Goal: Information Seeking & Learning: Learn about a topic

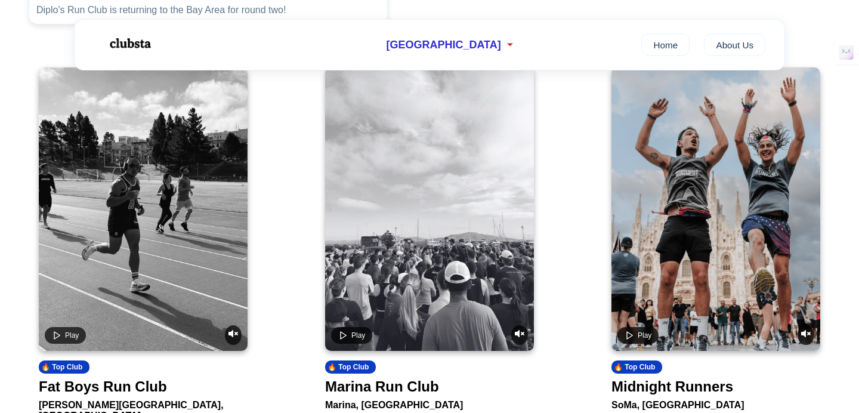
scroll to position [437, 0]
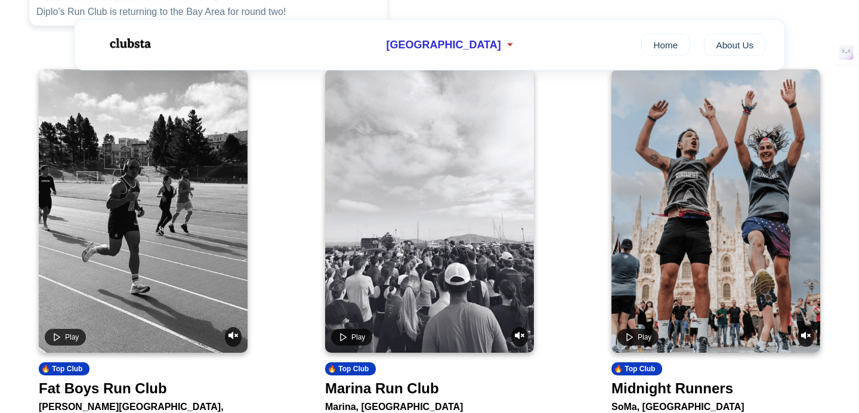
click at [135, 257] on video at bounding box center [143, 210] width 209 height 283
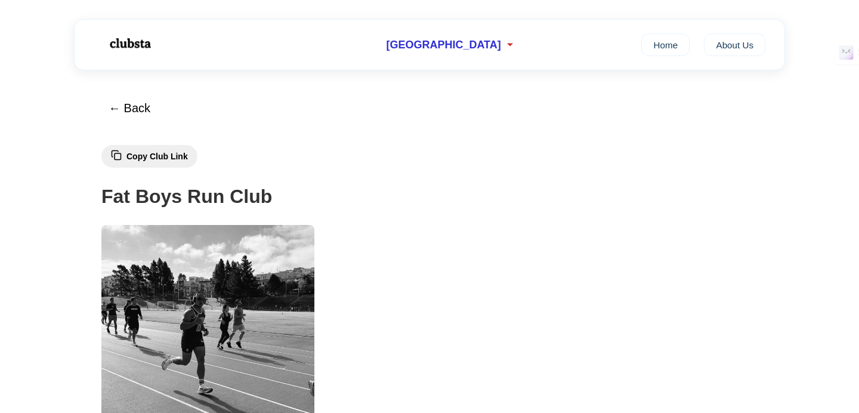
click at [123, 165] on button "Copy Club Link" at bounding box center [149, 156] width 96 height 23
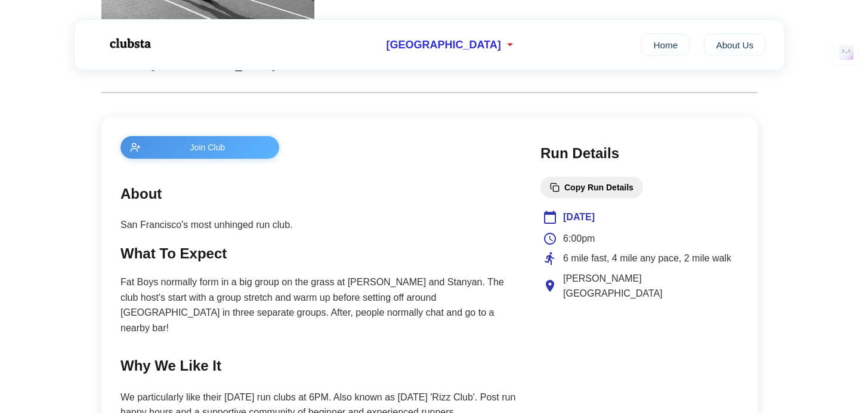
scroll to position [455, 0]
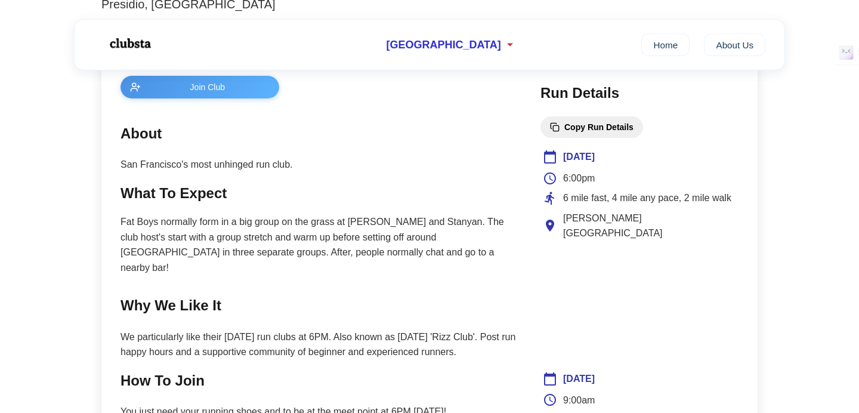
click at [242, 86] on span "Join Club" at bounding box center [208, 87] width 124 height 10
click at [401, 223] on p "Fat Boys normally form in a big group on the grass at [PERSON_NAME] and Stanyan…" at bounding box center [319, 244] width 396 height 61
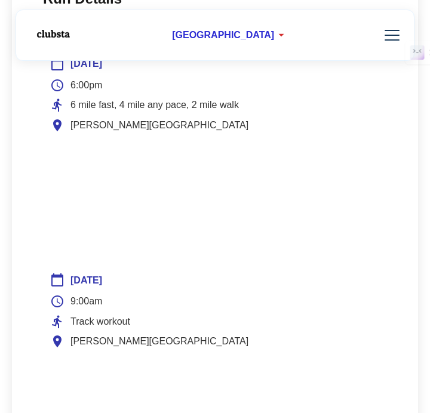
scroll to position [963, 0]
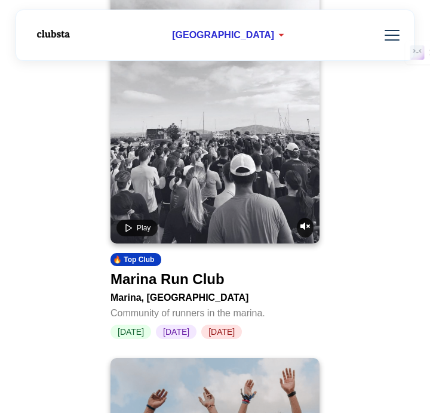
scroll to position [897, 0]
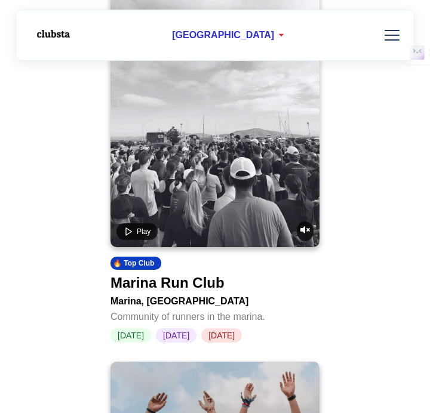
click at [141, 280] on div "Marina Run Club" at bounding box center [167, 282] width 114 height 17
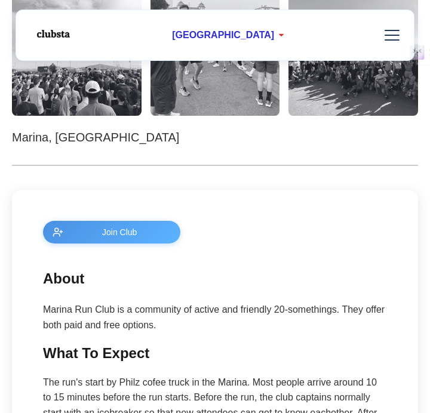
scroll to position [231, 0]
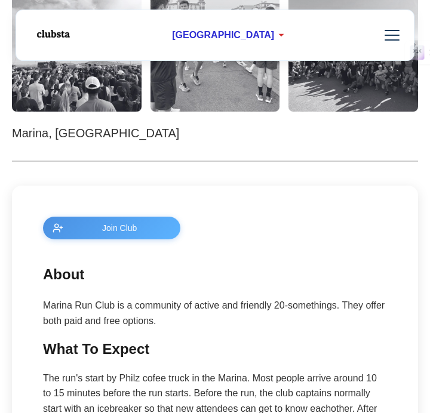
click at [122, 229] on span "Join Club" at bounding box center [119, 228] width 103 height 10
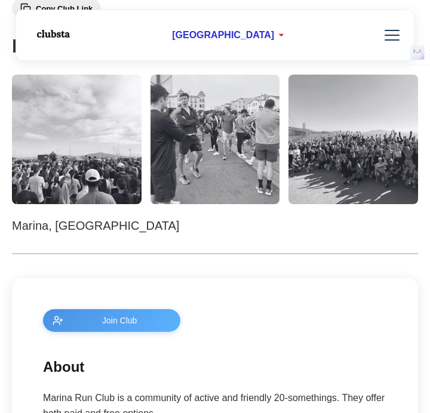
scroll to position [93, 0]
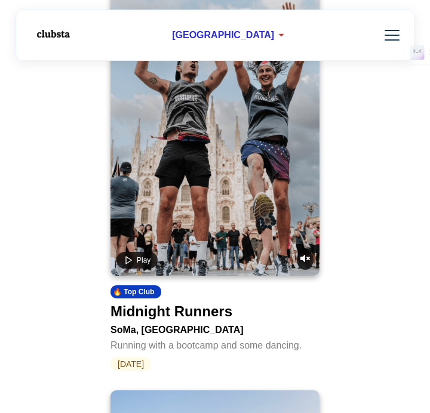
scroll to position [1299, 0]
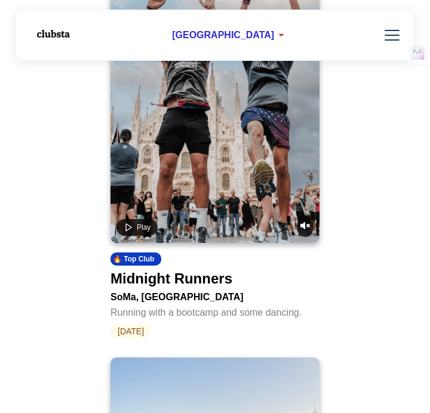
click at [214, 211] on video at bounding box center [214, 100] width 209 height 283
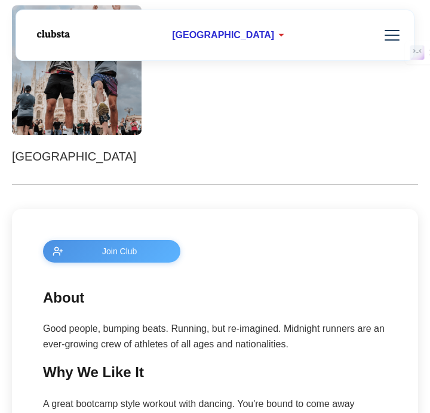
scroll to position [216, 0]
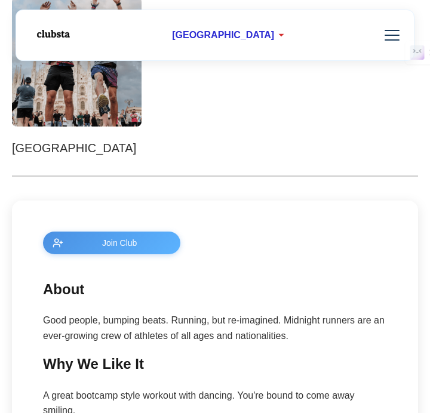
click at [131, 236] on button "Join Club" at bounding box center [111, 242] width 137 height 23
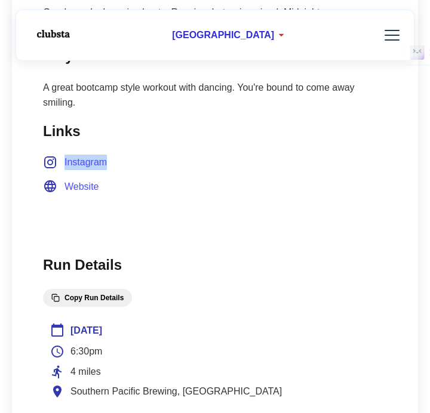
scroll to position [557, 0]
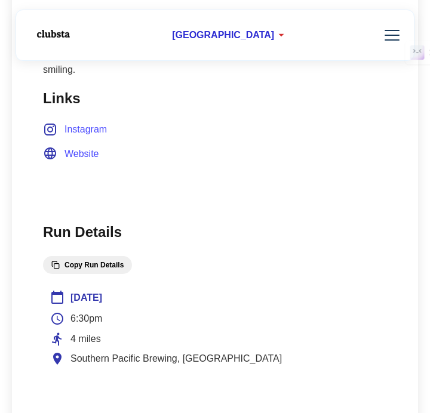
click at [259, 237] on h2 "Run Details" at bounding box center [215, 232] width 344 height 23
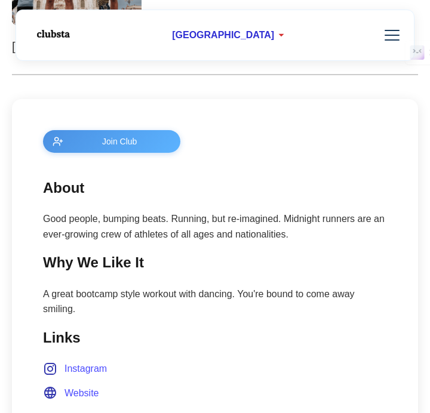
scroll to position [316, 0]
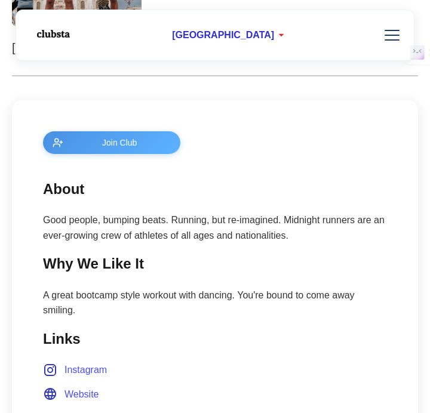
click at [79, 369] on span "Instagram" at bounding box center [85, 370] width 42 height 16
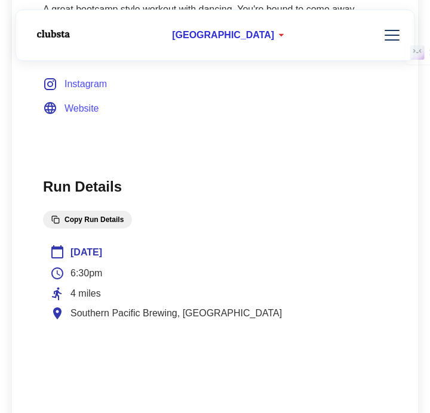
scroll to position [627, 0]
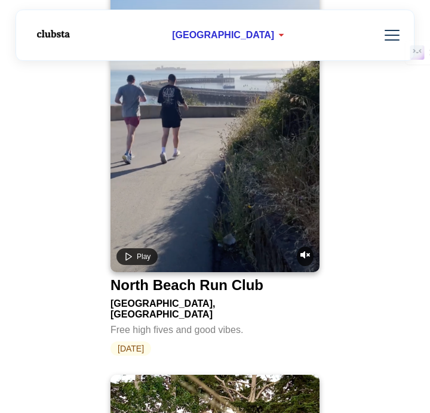
scroll to position [1678, 0]
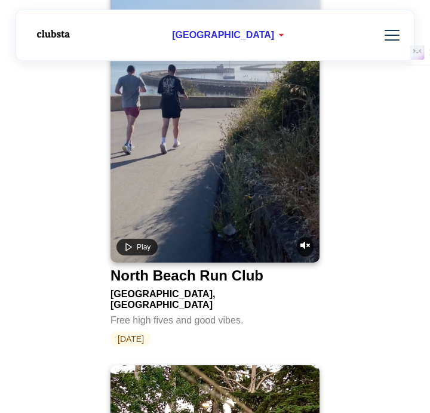
click at [192, 273] on div "North Beach Run Club" at bounding box center [186, 275] width 153 height 17
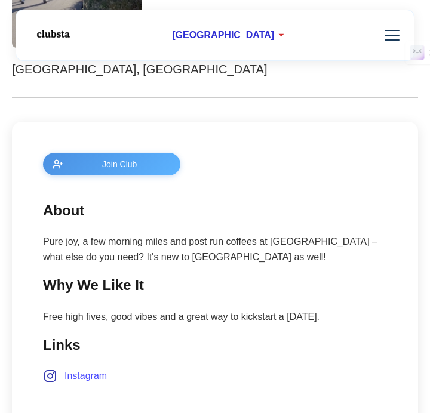
scroll to position [314, 0]
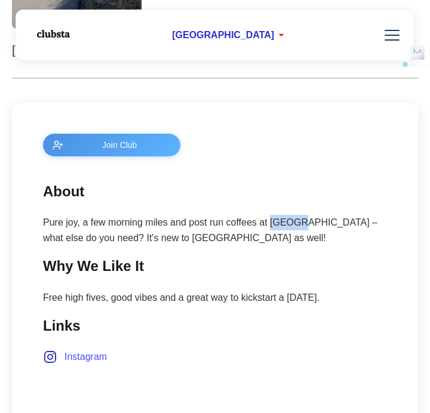
drag, startPoint x: 302, startPoint y: 222, endPoint x: 273, endPoint y: 220, distance: 29.3
click at [271, 220] on p "Pure joy, a few morning miles and post run coffees at [GEOGRAPHIC_DATA] – what …" at bounding box center [215, 230] width 344 height 30
click at [280, 221] on p "Pure joy, a few morning miles and post run coffees at [GEOGRAPHIC_DATA] – what …" at bounding box center [215, 230] width 344 height 30
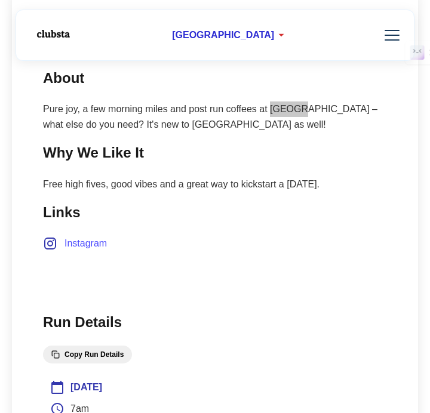
scroll to position [478, 0]
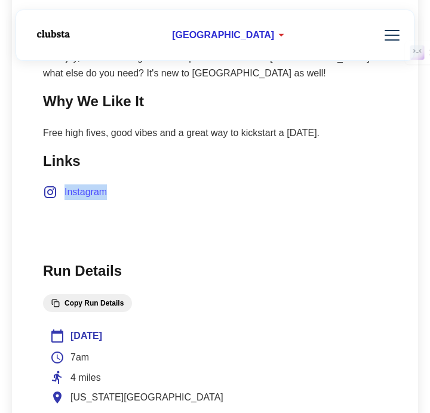
click at [86, 193] on span "Instagram" at bounding box center [85, 192] width 42 height 16
click at [267, 180] on section "Links Instagram" at bounding box center [215, 175] width 344 height 50
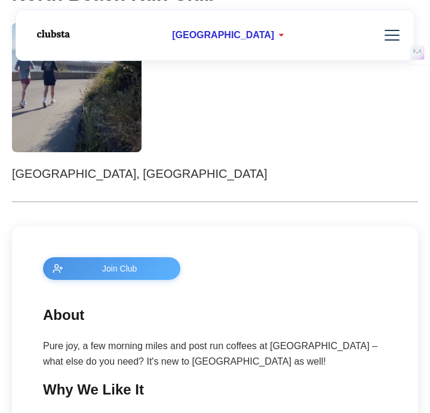
scroll to position [196, 0]
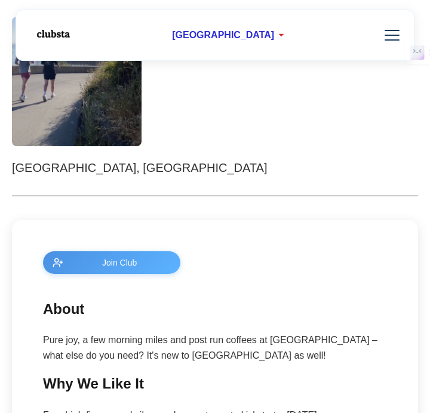
click at [165, 257] on button "Join Club" at bounding box center [111, 262] width 137 height 23
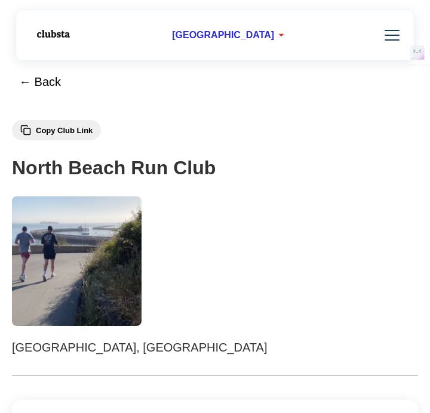
scroll to position [0, 0]
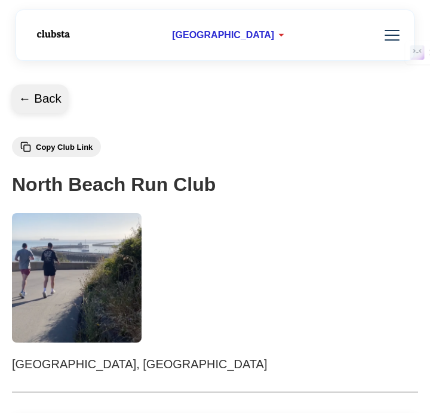
click at [41, 98] on button "← Back" at bounding box center [39, 99] width 57 height 29
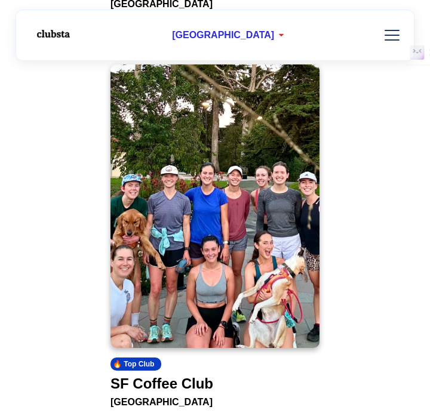
scroll to position [1987, 0]
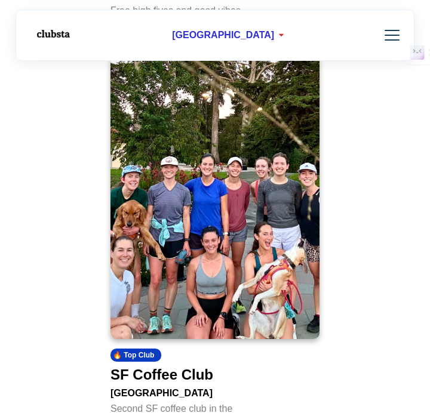
click at [226, 311] on img at bounding box center [214, 196] width 209 height 283
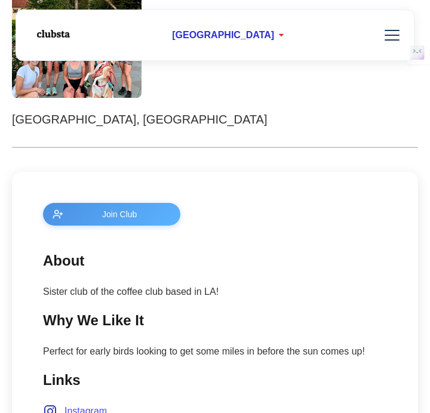
scroll to position [252, 0]
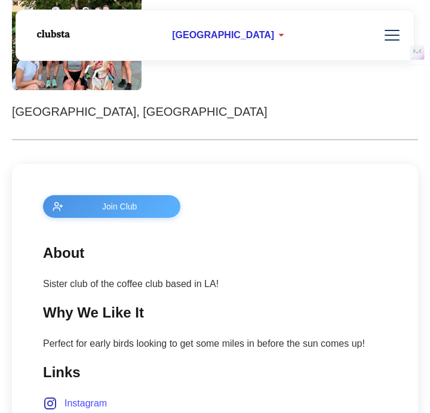
click at [151, 210] on span "Join Club" at bounding box center [119, 207] width 103 height 10
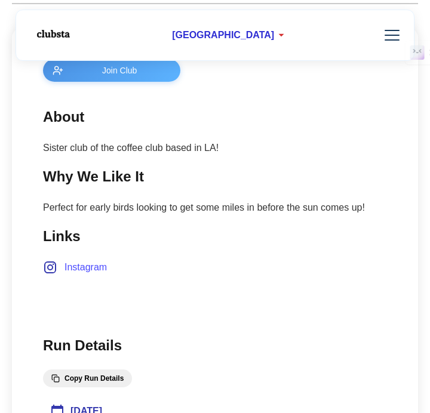
scroll to position [378, 0]
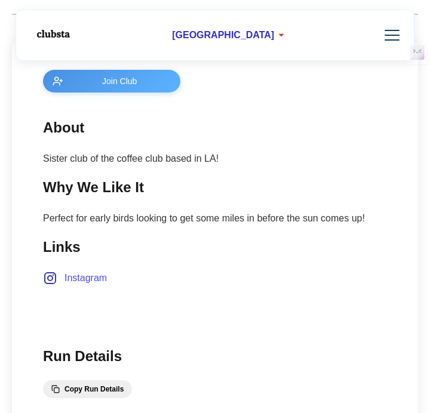
click at [92, 280] on span "Instagram" at bounding box center [85, 278] width 42 height 16
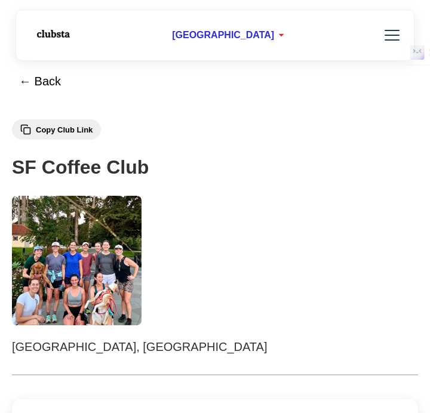
scroll to position [0, 0]
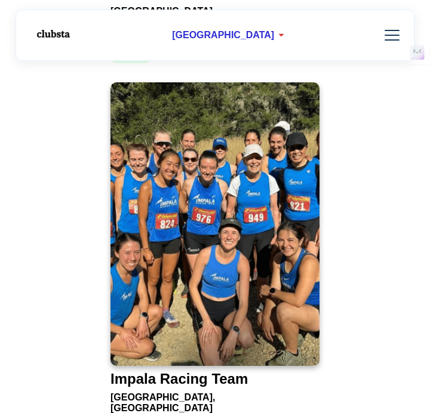
scroll to position [2448, 0]
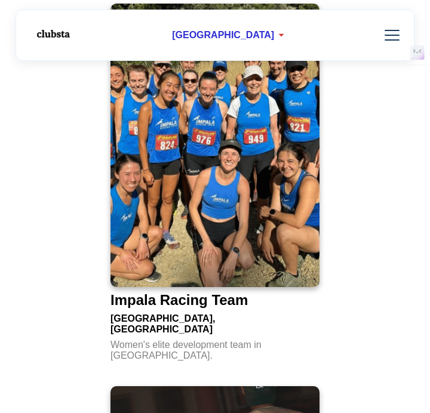
click at [190, 292] on div "Impala Racing Team" at bounding box center [178, 300] width 137 height 17
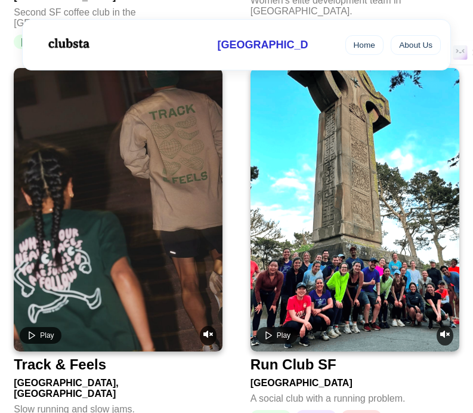
scroll to position [1641, 0]
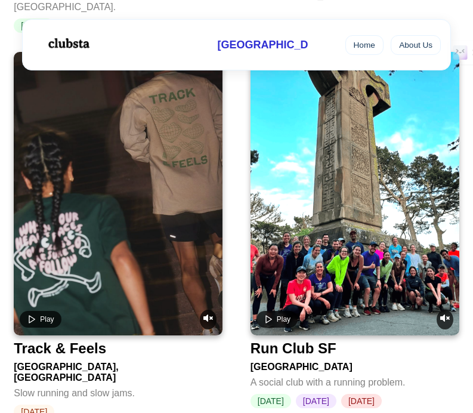
click at [192, 257] on video at bounding box center [118, 193] width 209 height 283
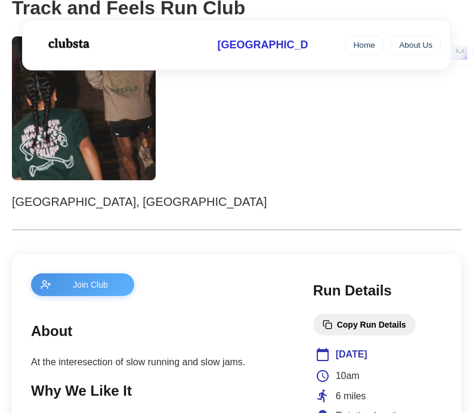
scroll to position [274, 0]
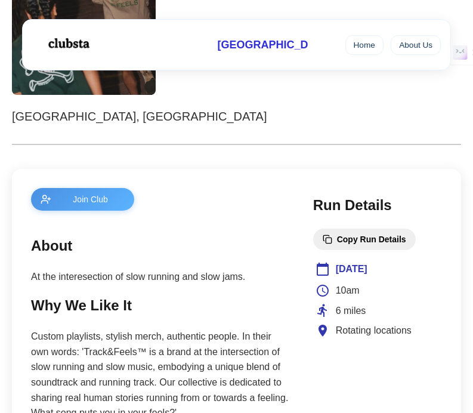
click at [104, 193] on button "Join Club" at bounding box center [82, 199] width 103 height 23
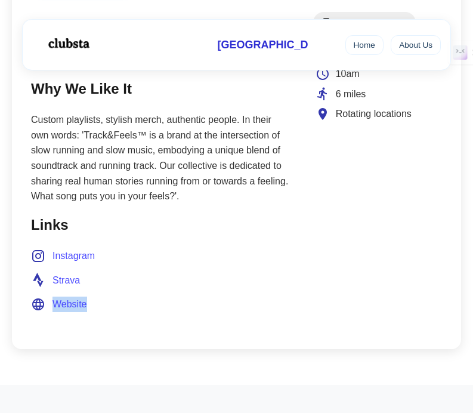
scroll to position [495, 0]
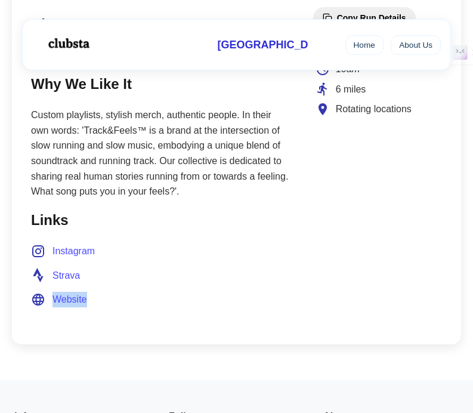
click at [67, 280] on span "Strava" at bounding box center [65, 276] width 27 height 16
click at [70, 252] on span "Instagram" at bounding box center [73, 251] width 42 height 16
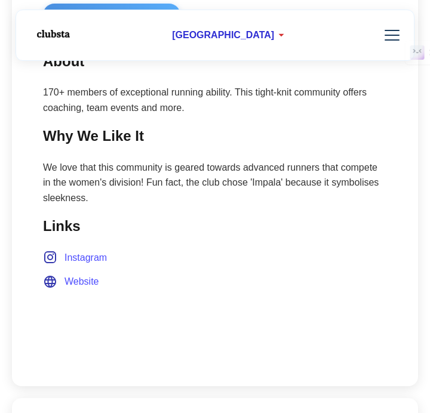
scroll to position [446, 0]
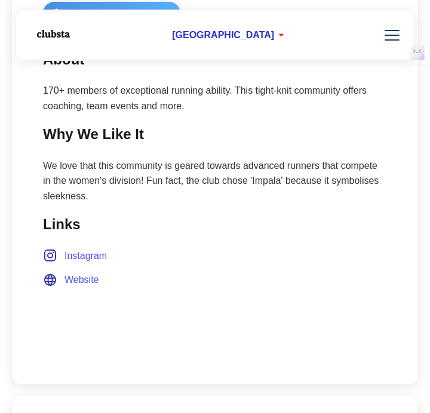
click at [215, 248] on section "Links Instagram Website" at bounding box center [215, 250] width 344 height 74
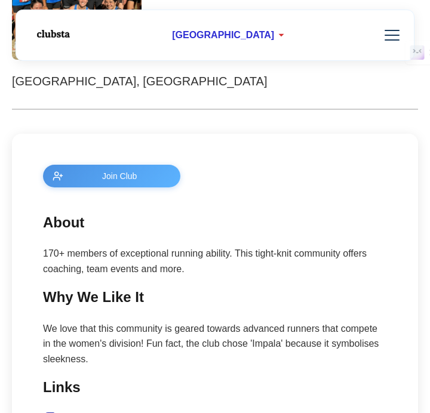
scroll to position [283, 0]
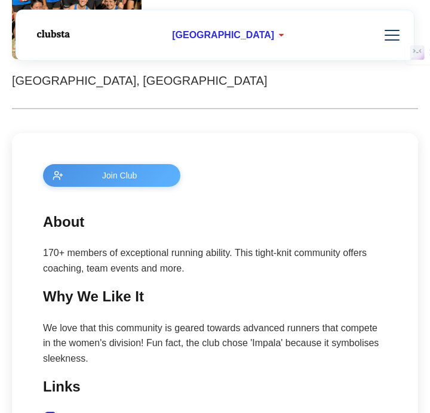
click at [109, 178] on span "Join Club" at bounding box center [119, 176] width 103 height 10
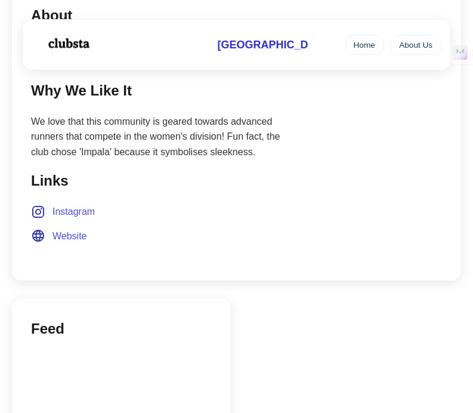
scroll to position [506, 0]
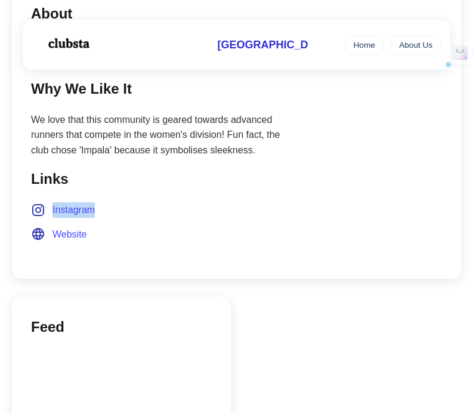
click at [67, 206] on span "Instagram" at bounding box center [73, 210] width 42 height 16
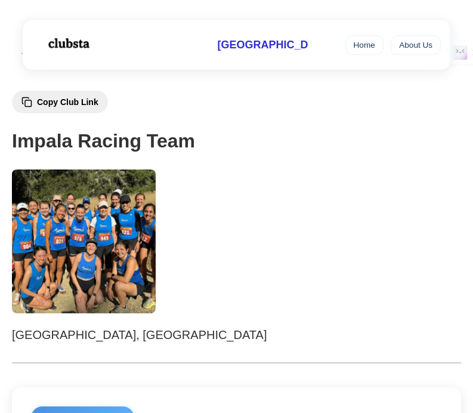
scroll to position [0, 0]
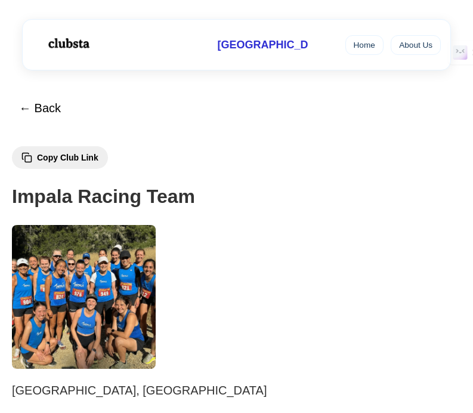
click at [342, 183] on h1 "Impala Racing Team" at bounding box center [236, 196] width 449 height 30
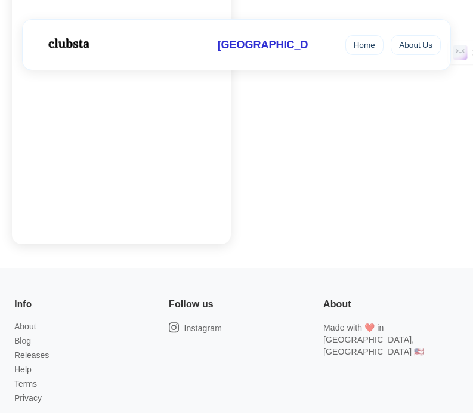
scroll to position [882, 0]
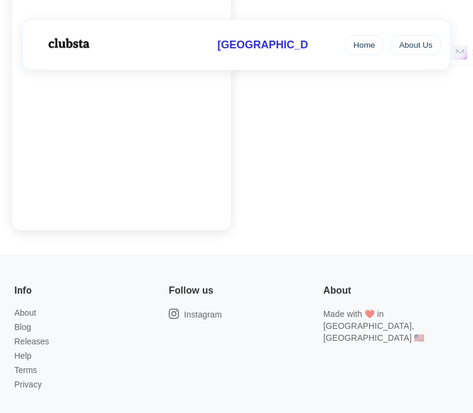
click at [426, 137] on div "Feed" at bounding box center [236, 72] width 449 height 316
